Goal: Task Accomplishment & Management: Use online tool/utility

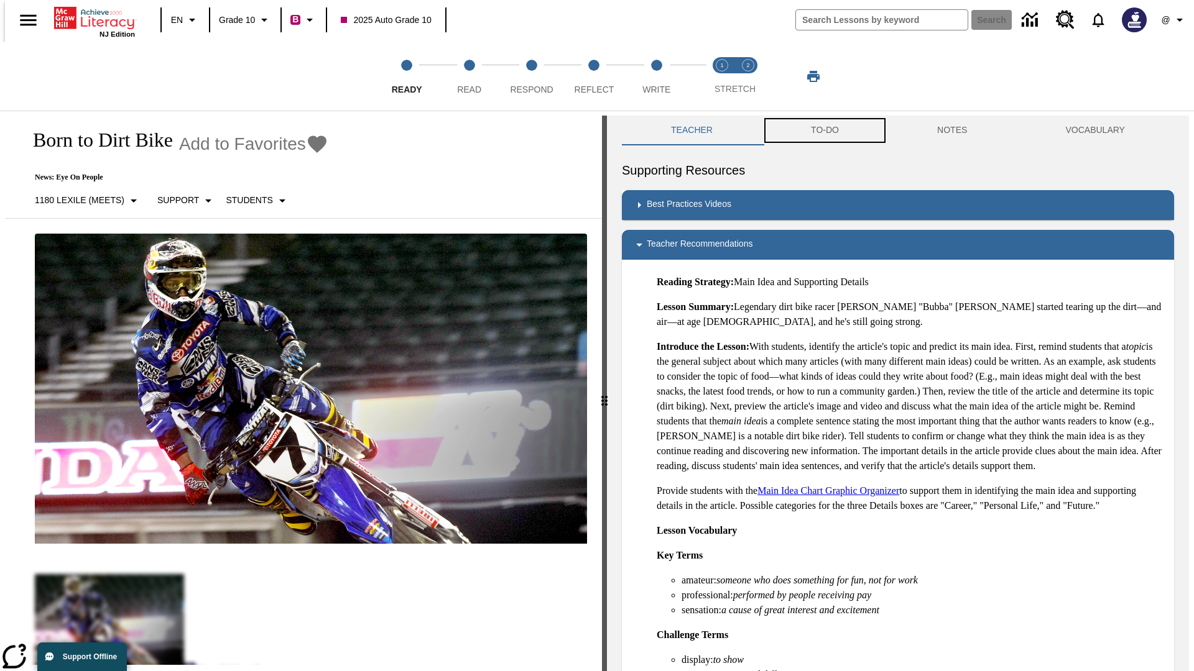
click at [824, 131] on button "TO-DO" at bounding box center [825, 131] width 126 height 30
